Goal: Communication & Community: Answer question/provide support

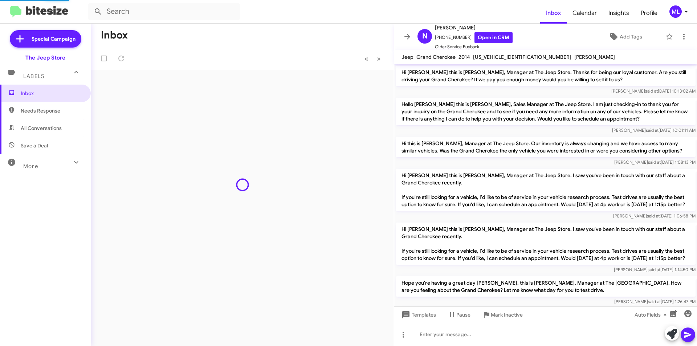
scroll to position [321, 0]
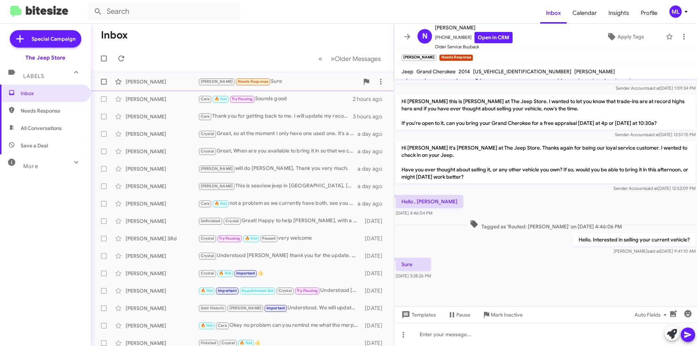
click at [159, 79] on div "[PERSON_NAME]" at bounding box center [162, 81] width 73 height 7
click at [442, 344] on div at bounding box center [546, 334] width 303 height 23
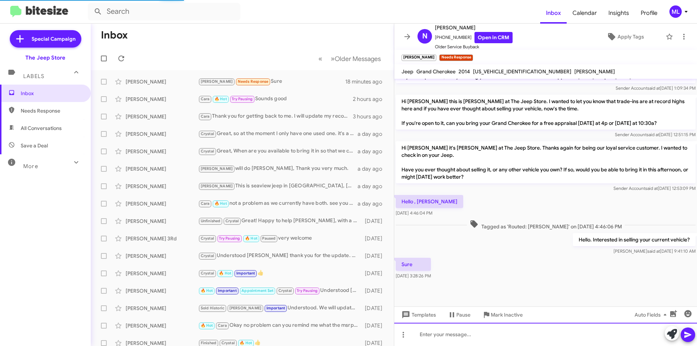
scroll to position [0, 0]
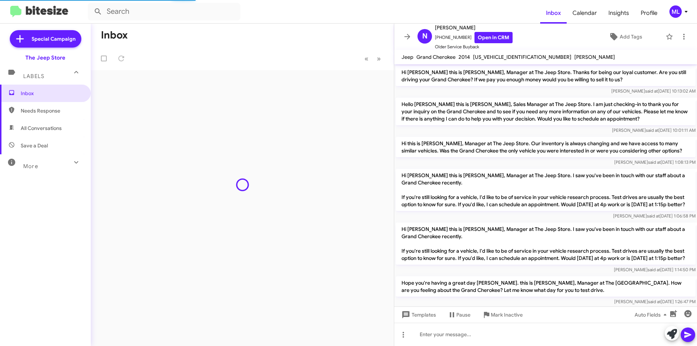
scroll to position [348, 0]
